Goal: Transaction & Acquisition: Book appointment/travel/reservation

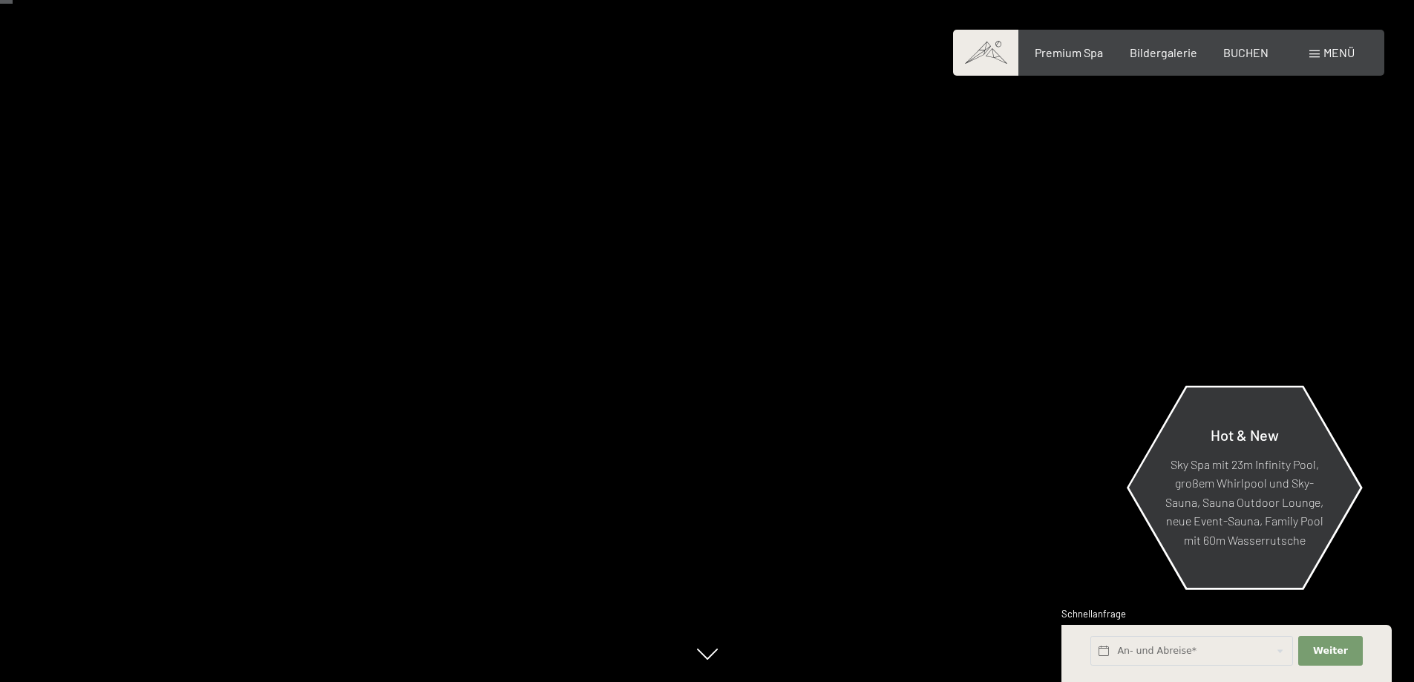
scroll to position [148, 0]
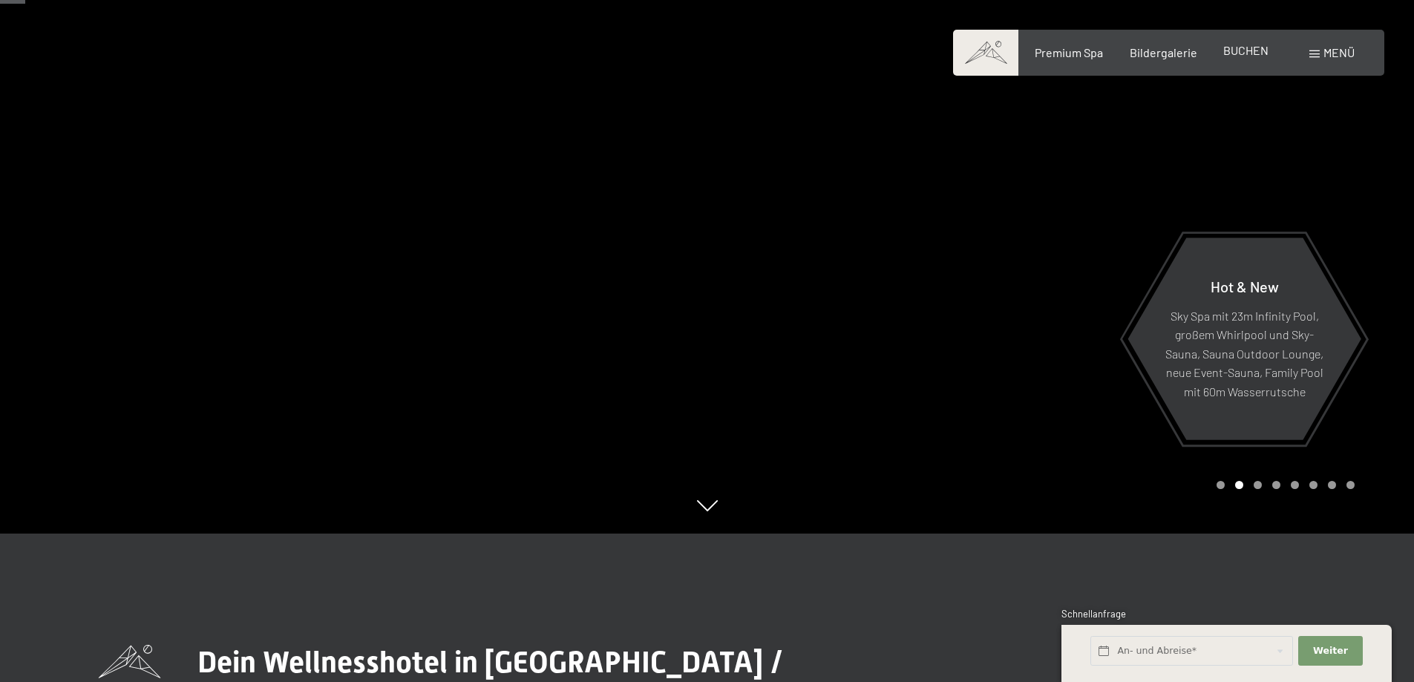
click at [1234, 55] on span "BUCHEN" at bounding box center [1246, 50] width 45 height 14
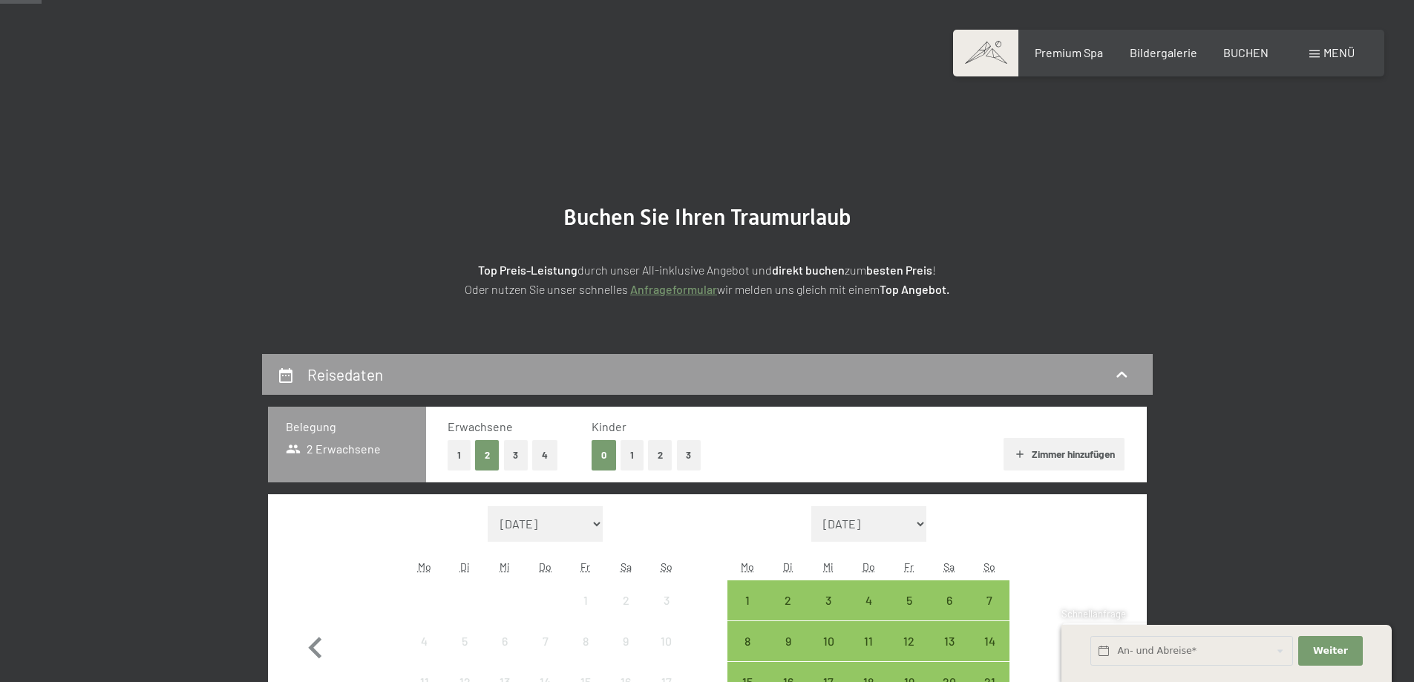
scroll to position [148, 0]
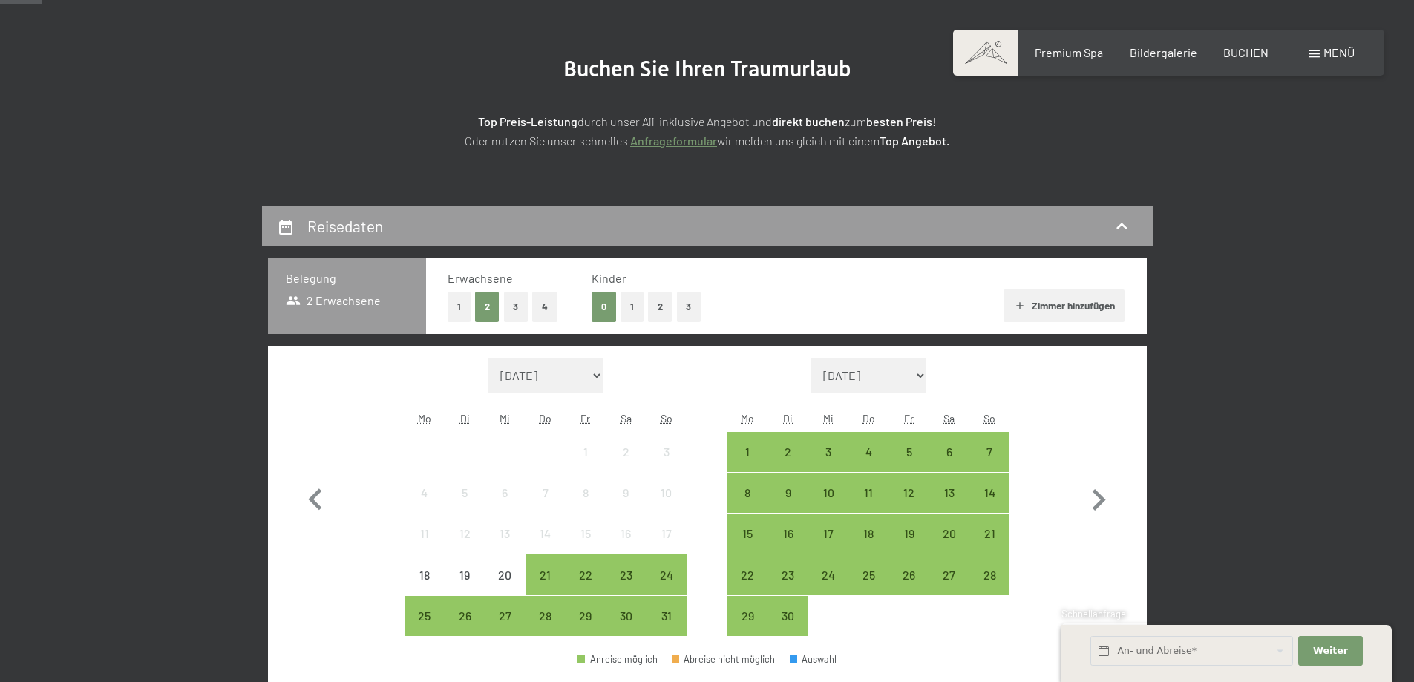
click at [631, 312] on button "1" at bounding box center [632, 307] width 23 height 30
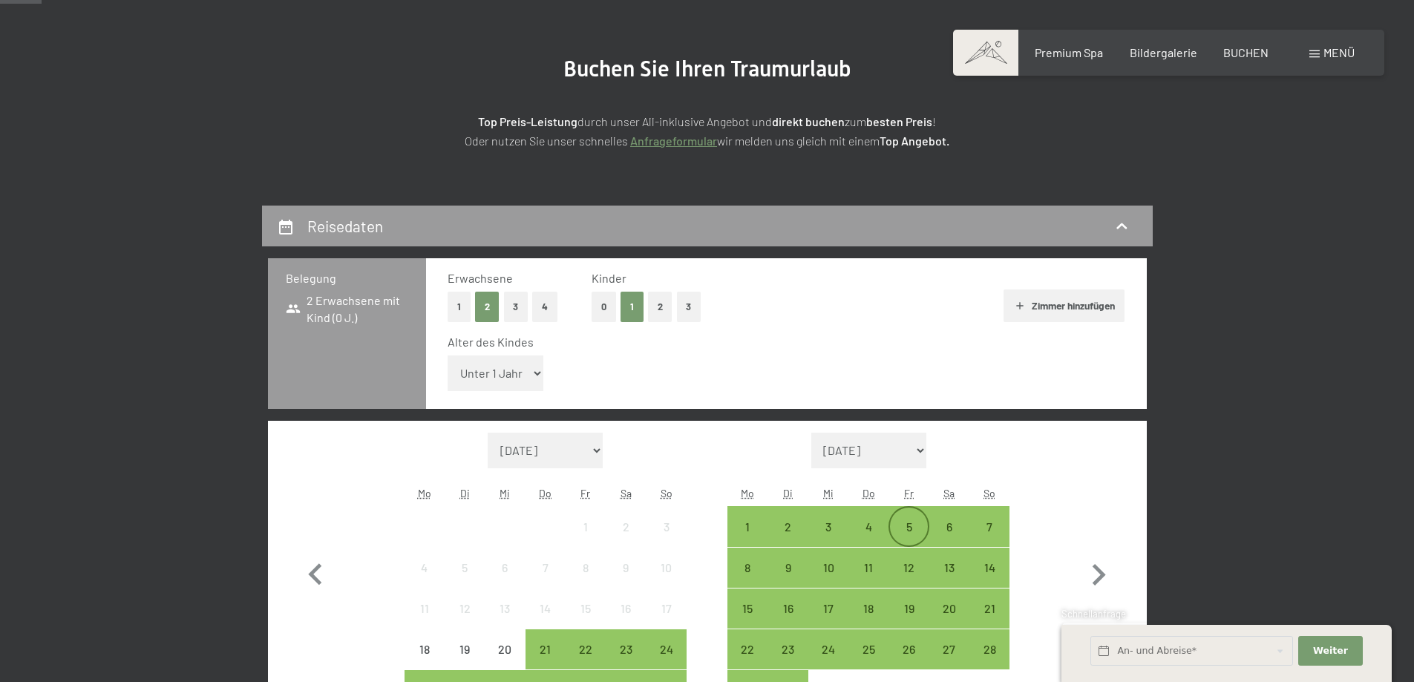
click at [909, 532] on div "5" at bounding box center [908, 539] width 37 height 37
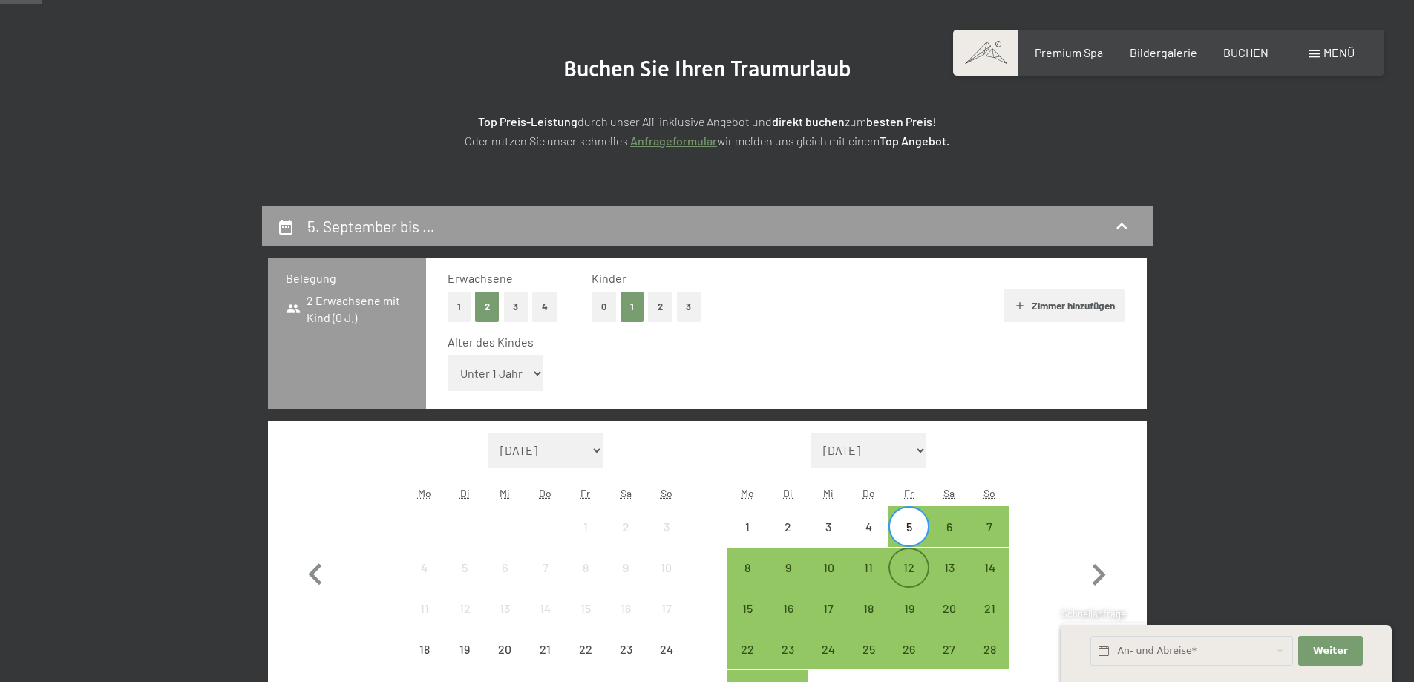
click at [909, 569] on div "12" at bounding box center [908, 580] width 37 height 37
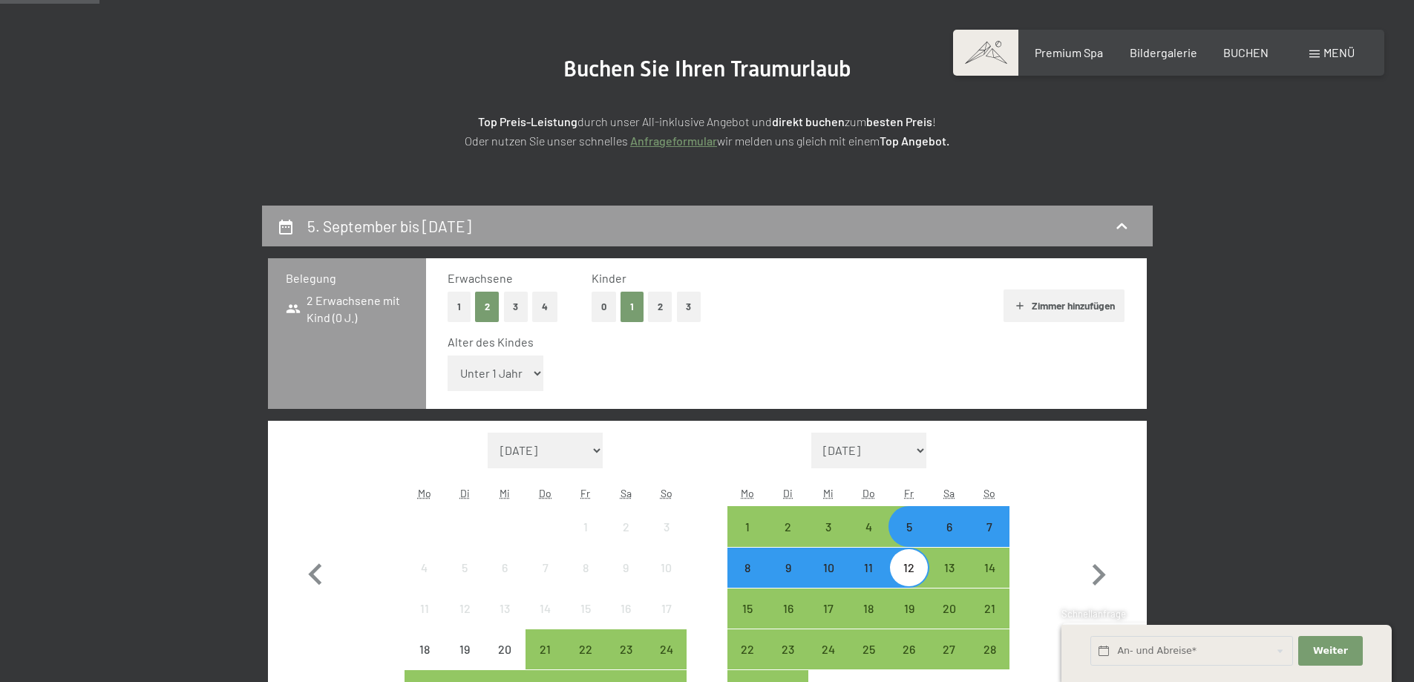
scroll to position [520, 0]
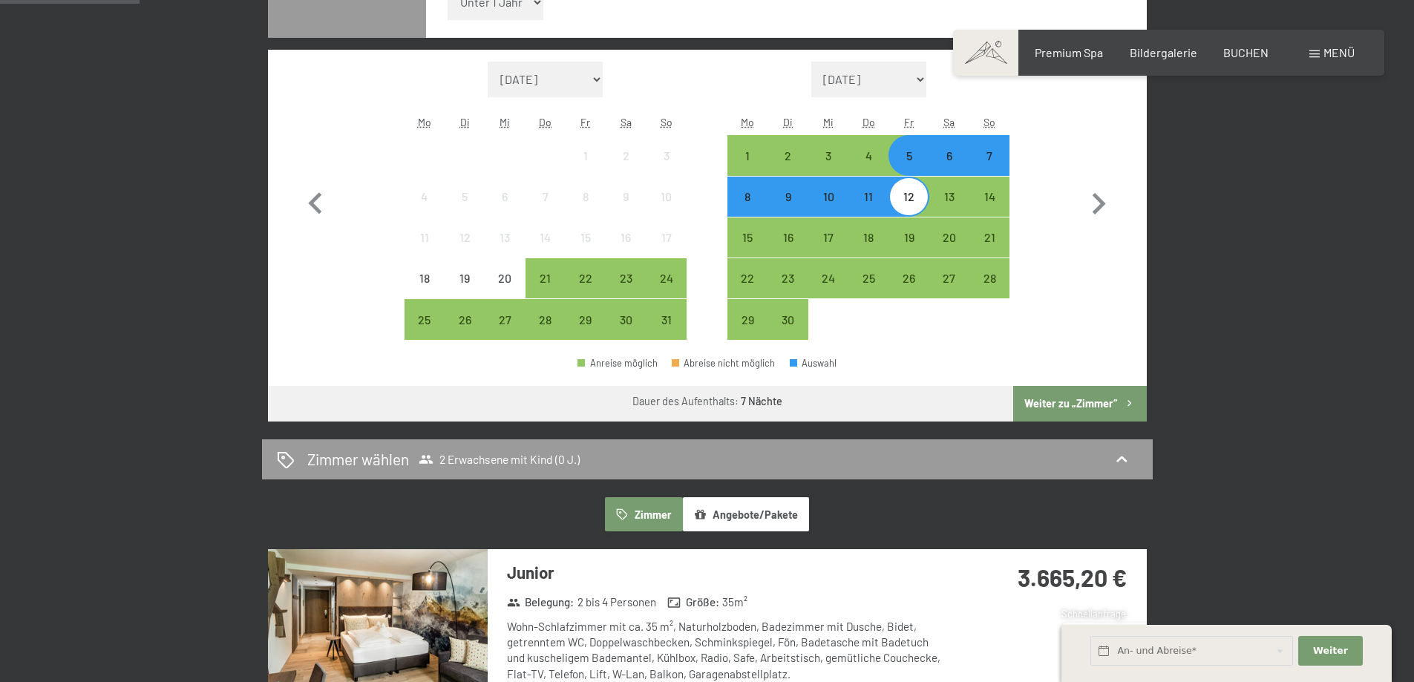
click at [1084, 399] on button "Weiter zu „Zimmer“" at bounding box center [1079, 404] width 133 height 36
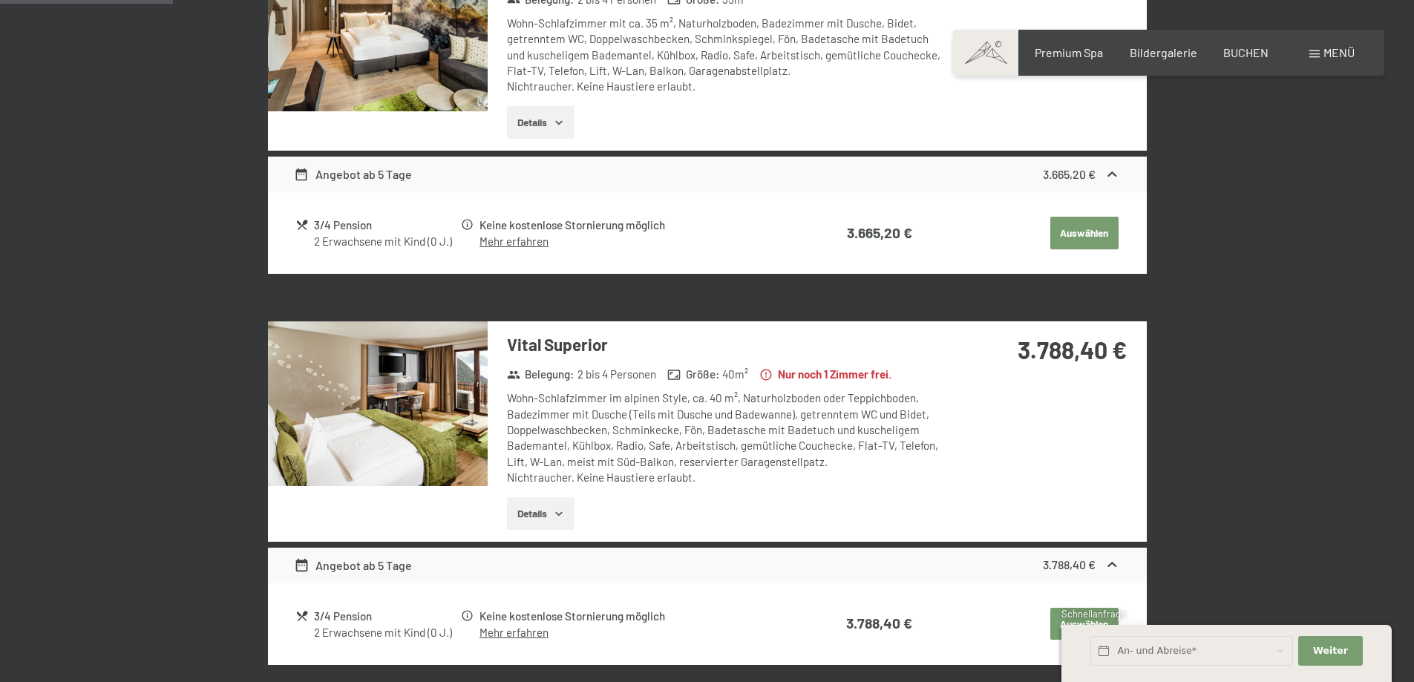
scroll to position [354, 0]
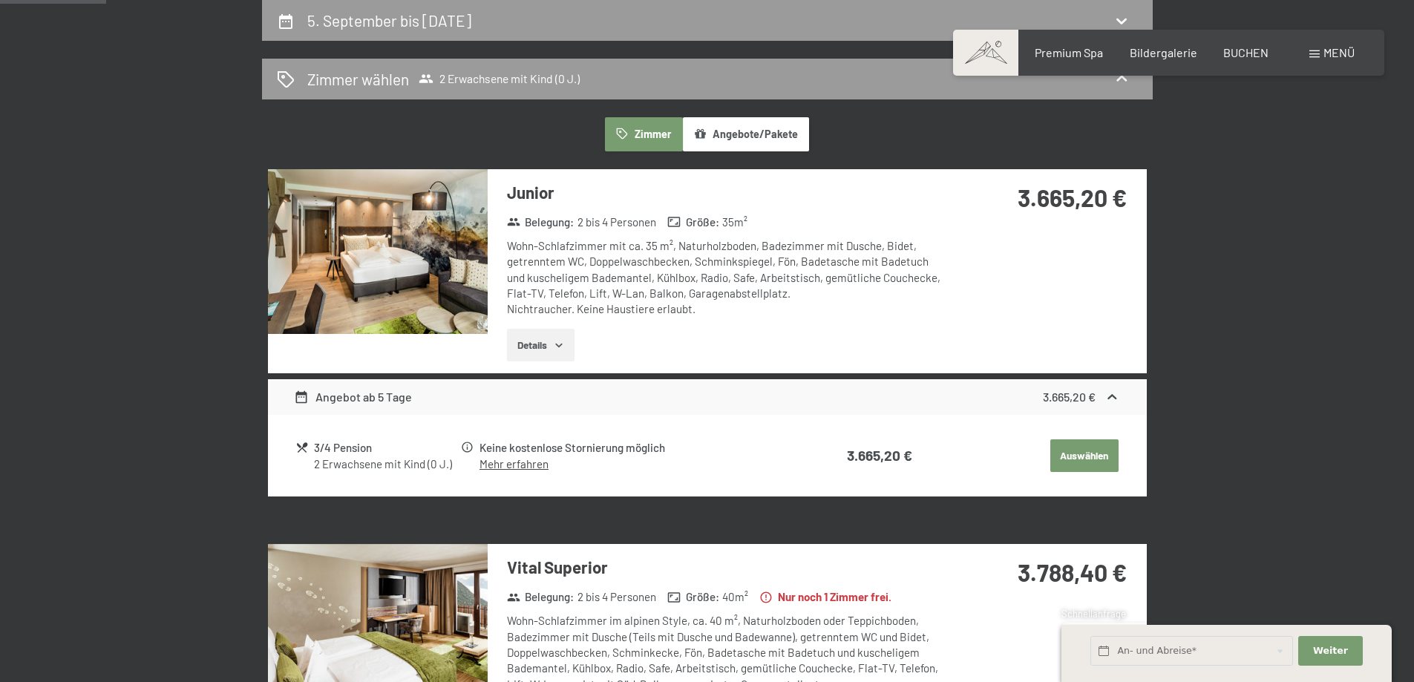
click at [544, 345] on button "Details" at bounding box center [541, 345] width 68 height 33
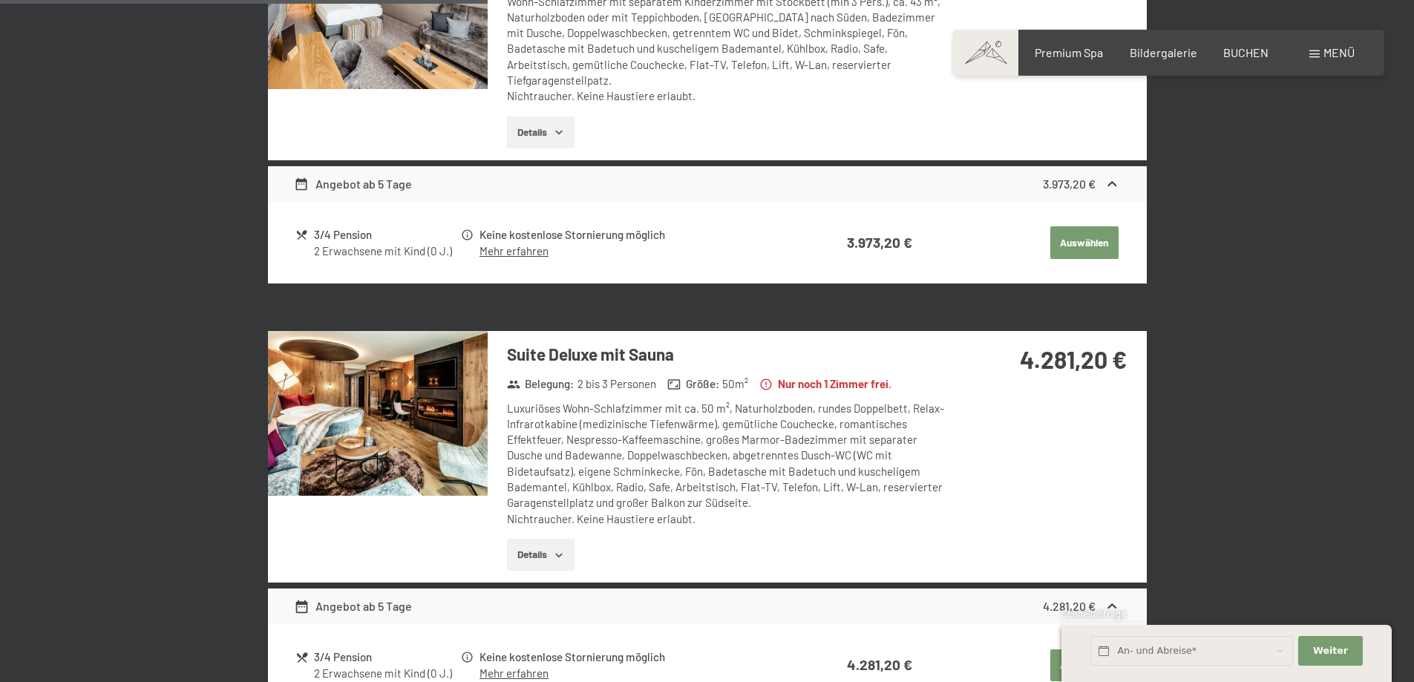
scroll to position [1839, 0]
